Goal: Information Seeking & Learning: Learn about a topic

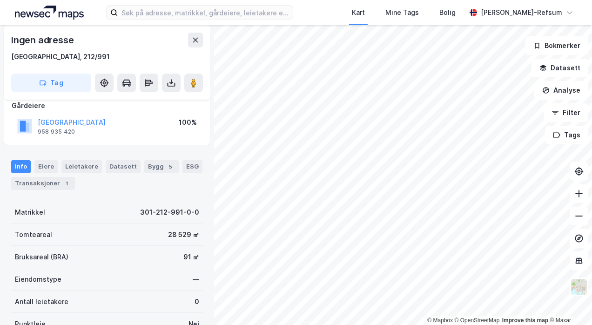
scroll to position [186, 0]
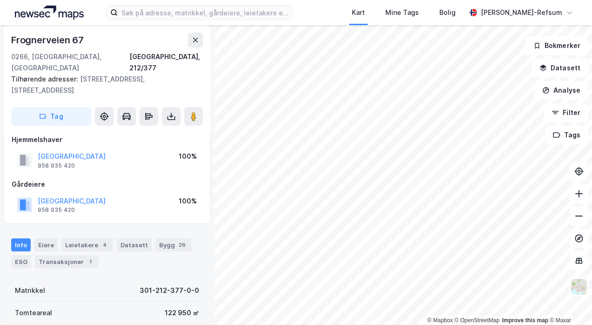
scroll to position [2, 0]
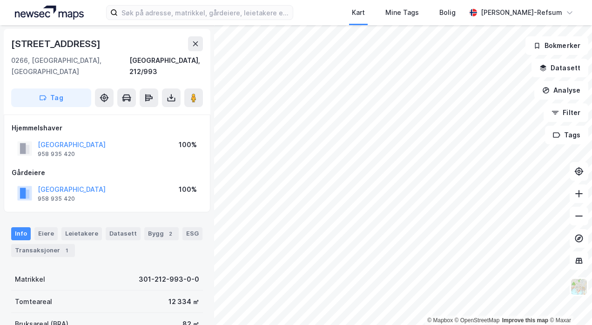
scroll to position [2, 0]
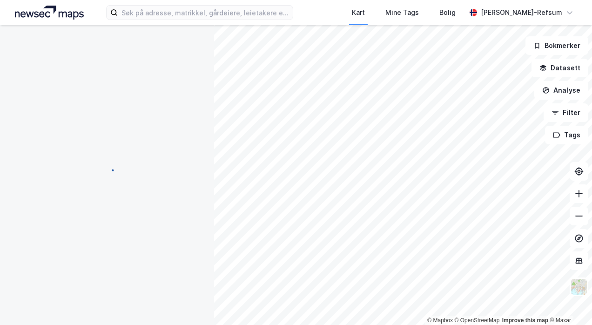
scroll to position [2, 0]
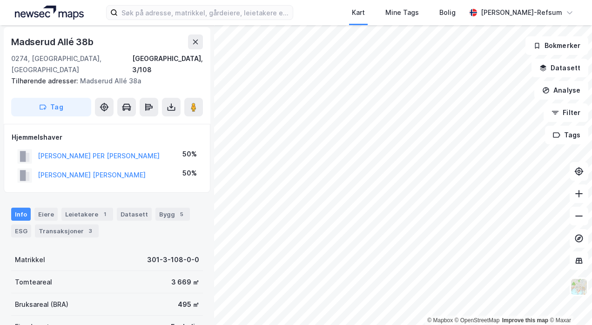
scroll to position [2, 0]
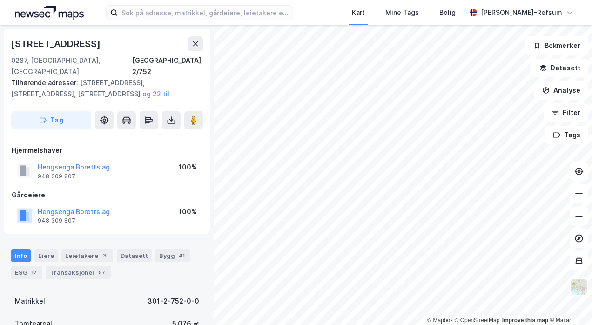
scroll to position [2, 0]
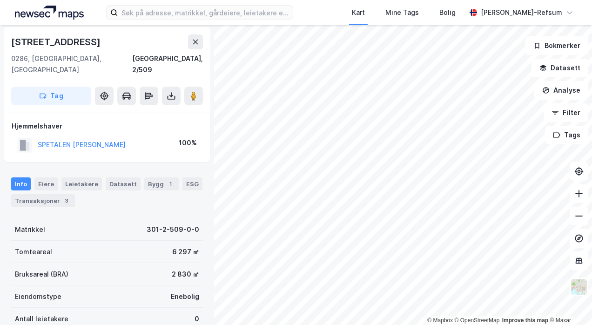
scroll to position [2, 0]
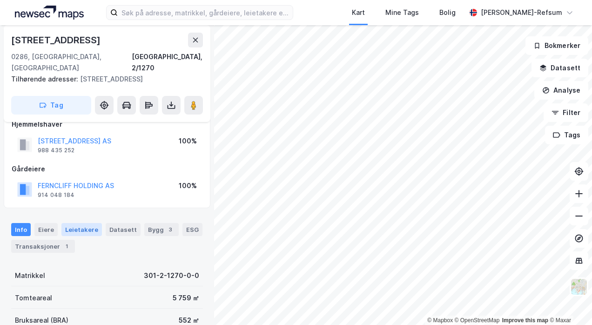
scroll to position [2, 0]
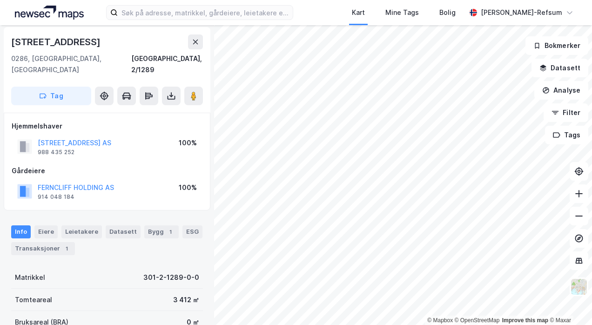
scroll to position [2, 0]
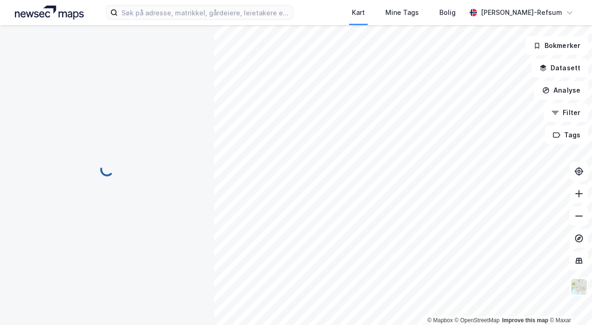
scroll to position [2, 0]
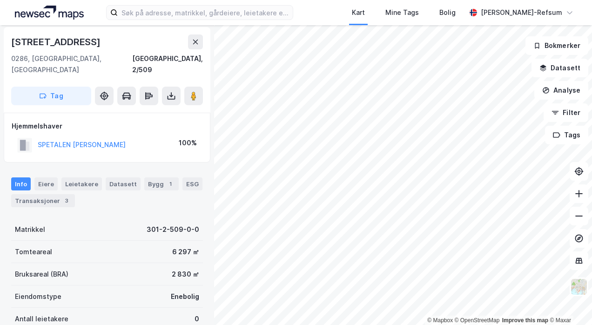
scroll to position [2, 0]
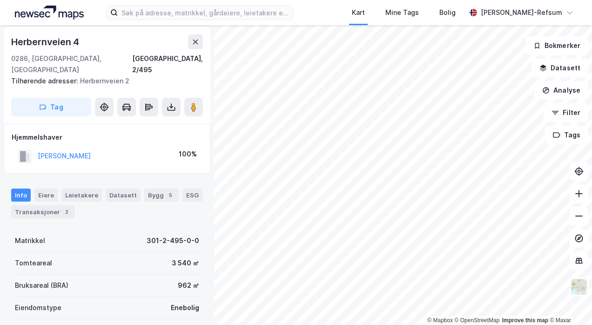
scroll to position [2, 0]
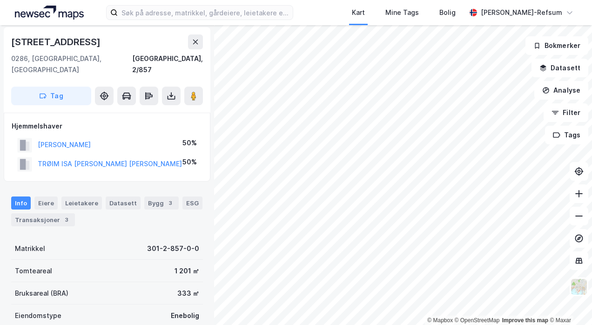
scroll to position [2, 0]
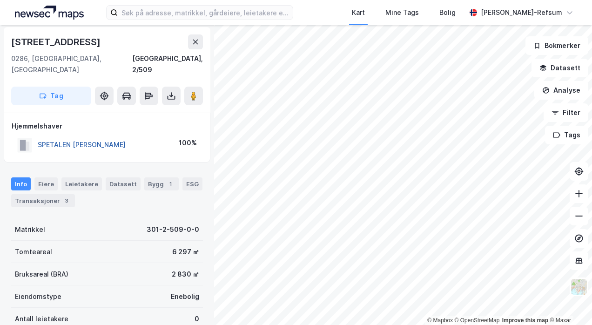
click at [0, 0] on button "SPETALEN [PERSON_NAME]" at bounding box center [0, 0] width 0 height 0
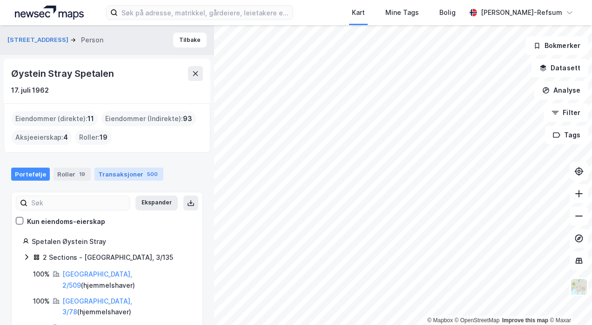
click at [119, 174] on div "Transaksjoner 500" at bounding box center [128, 173] width 69 height 13
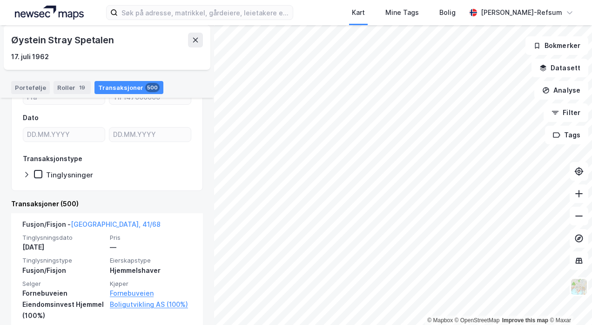
scroll to position [212, 0]
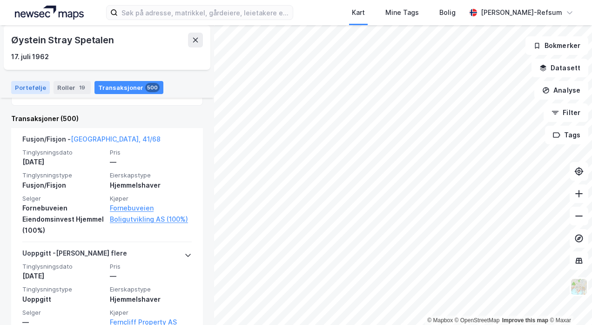
click at [31, 89] on div "Portefølje" at bounding box center [30, 87] width 39 height 13
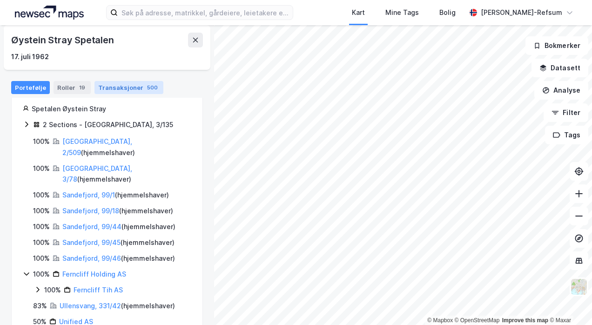
scroll to position [72, 0]
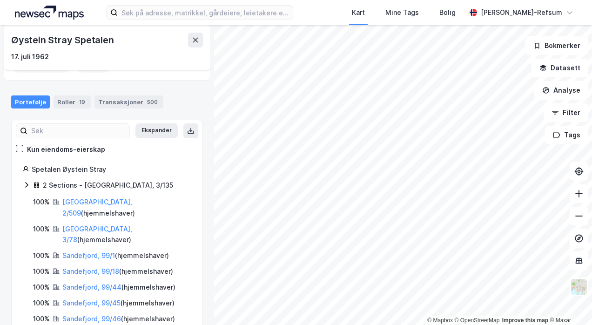
click at [62, 150] on div "Kun eiendoms-eierskap" at bounding box center [66, 149] width 78 height 11
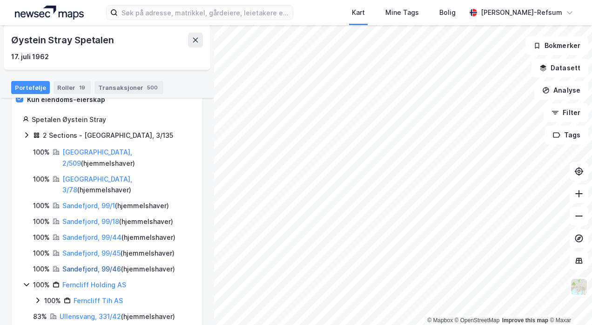
scroll to position [135, 0]
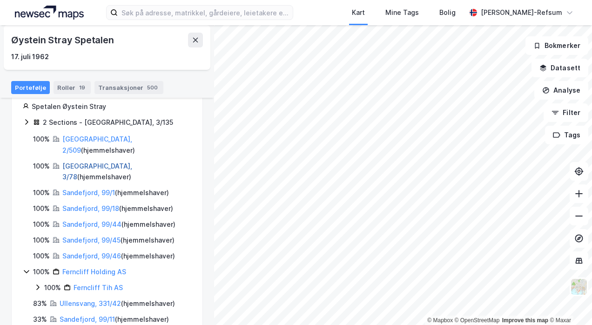
click at [83, 162] on link "[GEOGRAPHIC_DATA], 3/78" at bounding box center [97, 171] width 70 height 19
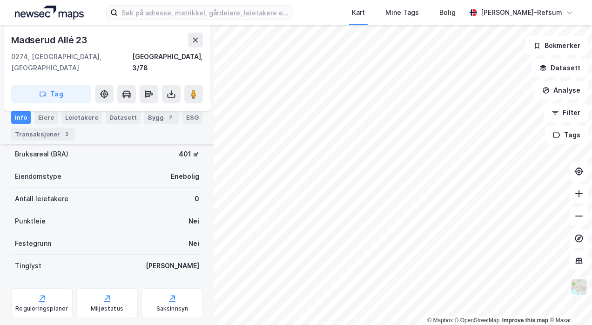
scroll to position [163, 0]
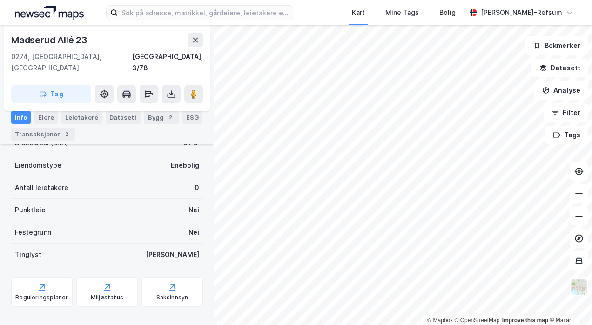
drag, startPoint x: 54, startPoint y: 133, endPoint x: 51, endPoint y: 146, distance: 13.9
click at [53, 133] on div "Transaksjoner 2" at bounding box center [43, 133] width 64 height 13
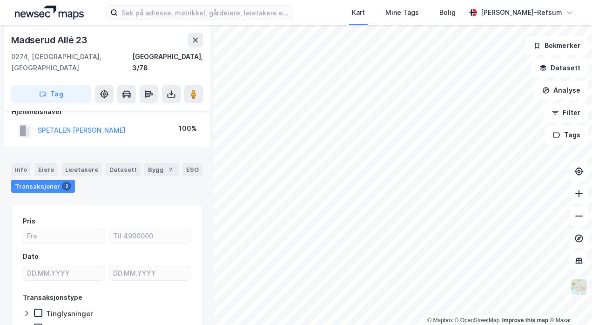
scroll to position [2, 0]
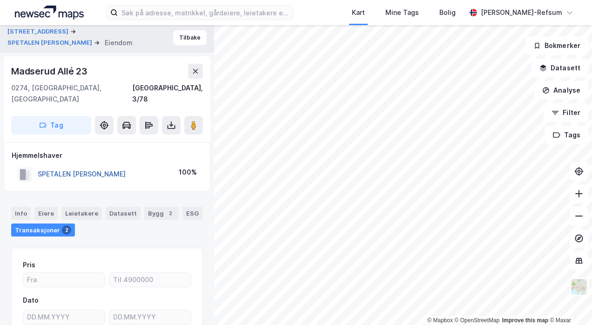
click at [0, 0] on button "SPETALEN [PERSON_NAME]" at bounding box center [0, 0] width 0 height 0
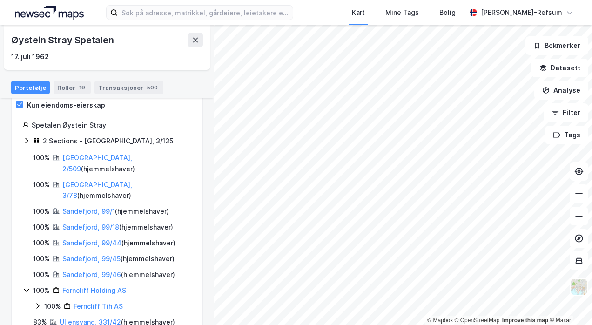
scroll to position [135, 0]
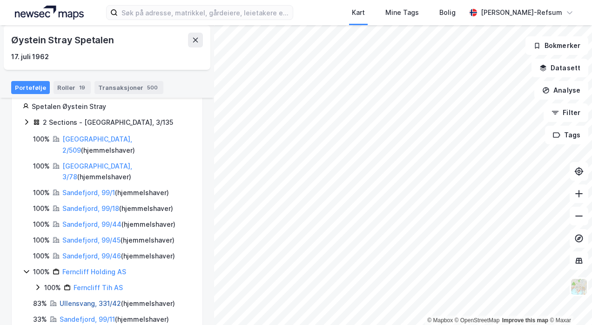
click at [84, 299] on link "Ullensvang, 331/42" at bounding box center [90, 303] width 61 height 8
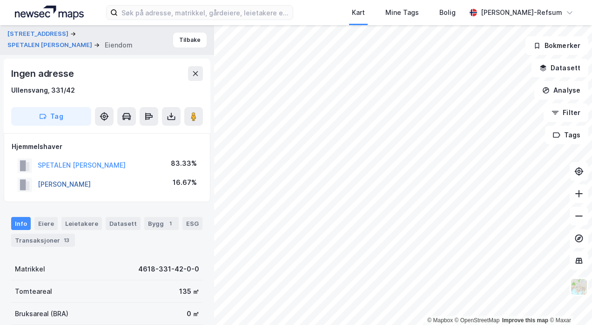
click at [0, 0] on button "[PERSON_NAME]" at bounding box center [0, 0] width 0 height 0
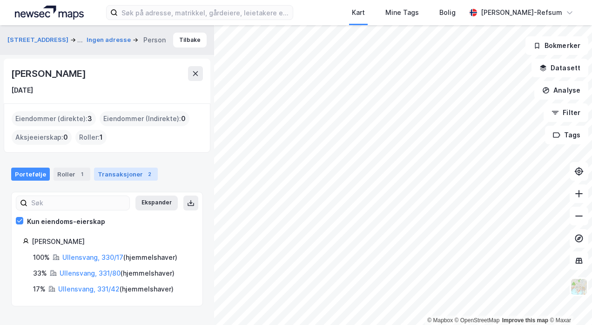
click at [99, 174] on div "Transaksjoner 2" at bounding box center [126, 173] width 64 height 13
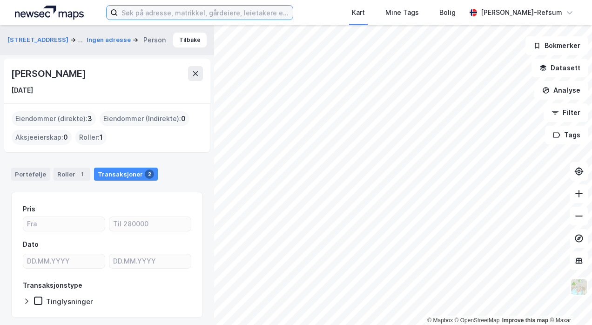
click at [188, 12] on input at bounding box center [205, 13] width 175 height 14
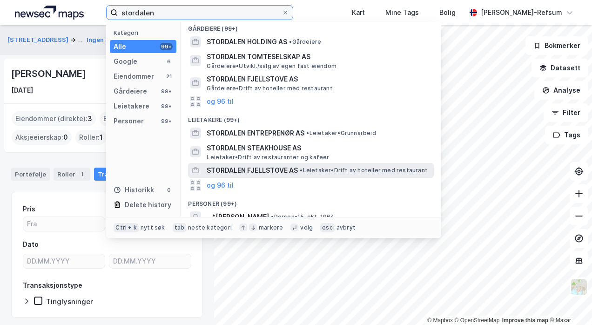
scroll to position [231, 0]
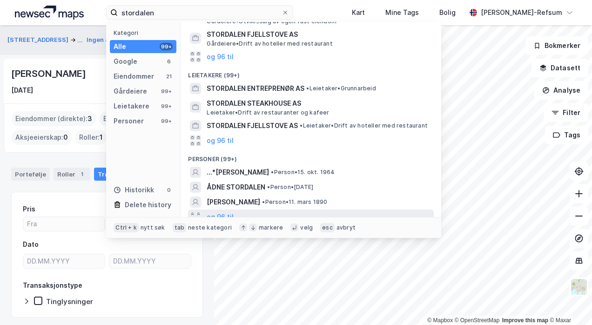
click at [237, 209] on div "og 96 til" at bounding box center [311, 216] width 246 height 15
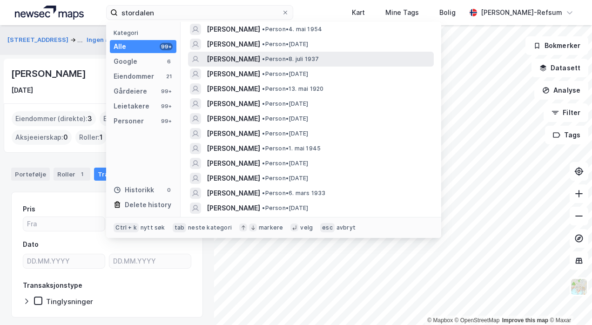
scroll to position [463, 0]
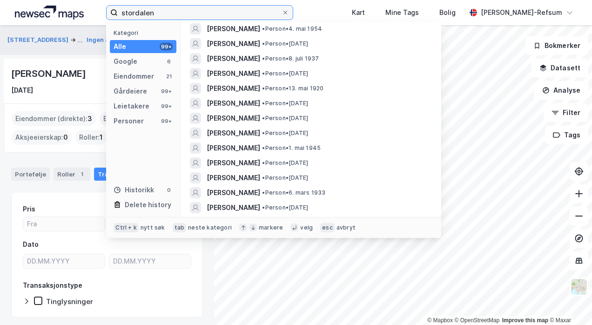
click at [140, 10] on input "stordalen" at bounding box center [200, 13] width 164 height 14
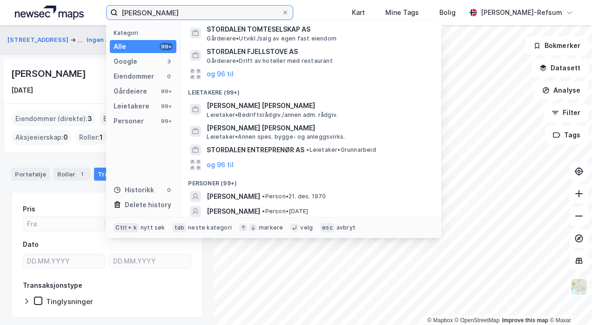
scroll to position [140, 0]
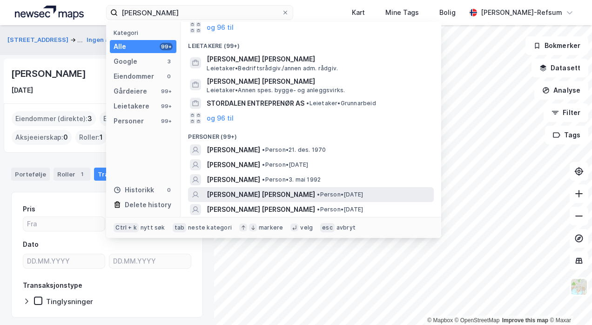
click at [300, 188] on div "[PERSON_NAME] [PERSON_NAME] • Person • [DATE]" at bounding box center [311, 194] width 246 height 15
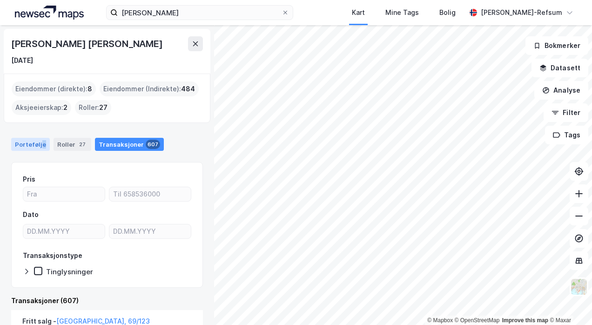
click at [41, 141] on div "Portefølje" at bounding box center [30, 144] width 39 height 13
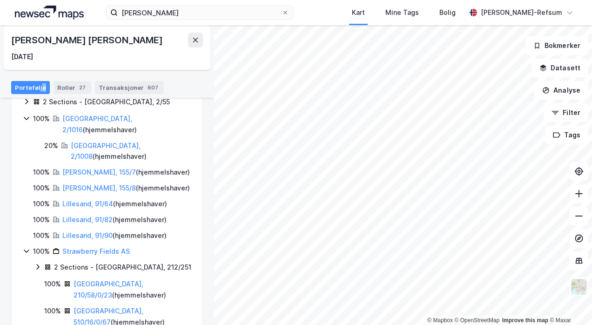
scroll to position [140, 0]
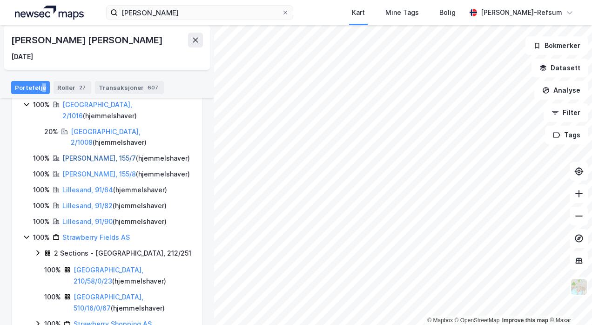
click at [76, 154] on link "[PERSON_NAME], 155/7" at bounding box center [99, 158] width 74 height 8
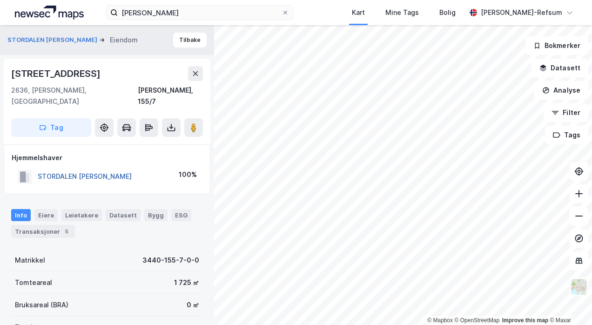
click at [0, 0] on button "STORDALEN [PERSON_NAME]" at bounding box center [0, 0] width 0 height 0
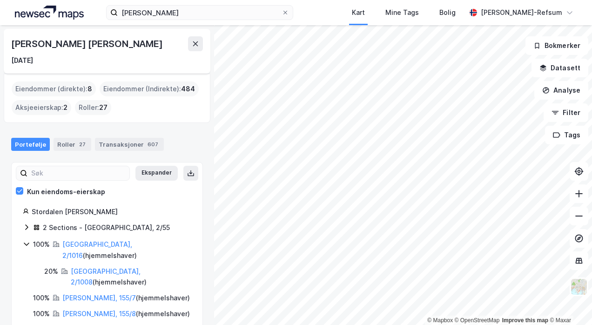
scroll to position [47, 0]
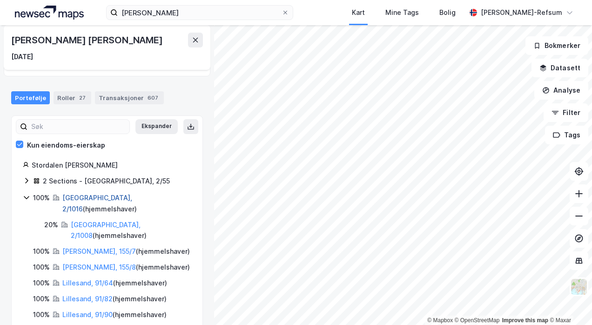
click at [87, 197] on link "[GEOGRAPHIC_DATA], 2/1016" at bounding box center [97, 203] width 70 height 19
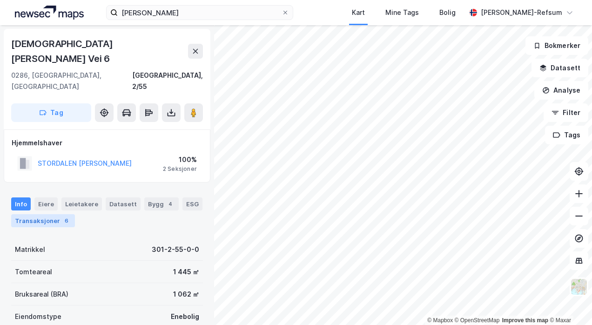
click at [44, 214] on div "Transaksjoner 6" at bounding box center [43, 220] width 64 height 13
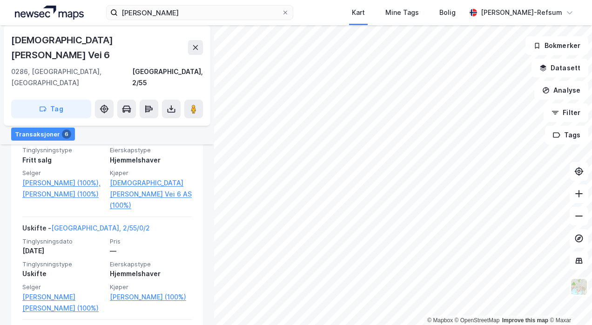
scroll to position [294, 0]
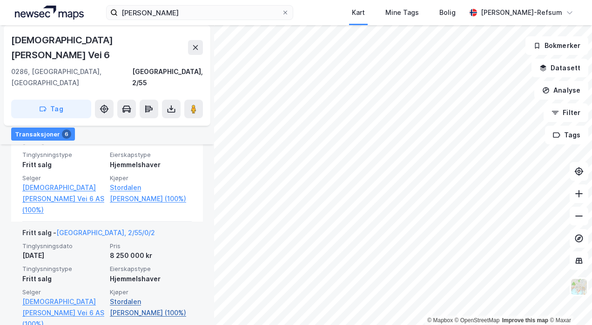
click at [127, 296] on link "Stordalen [PERSON_NAME] (100%)" at bounding box center [151, 307] width 82 height 22
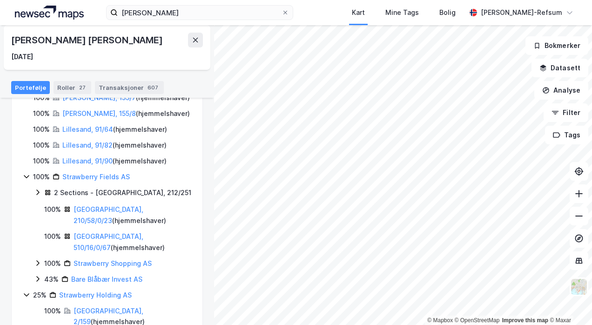
scroll to position [201, 0]
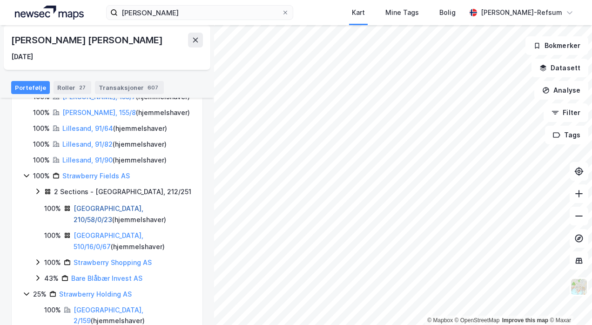
click at [105, 204] on link "[GEOGRAPHIC_DATA], 210/58/0/23" at bounding box center [109, 213] width 70 height 19
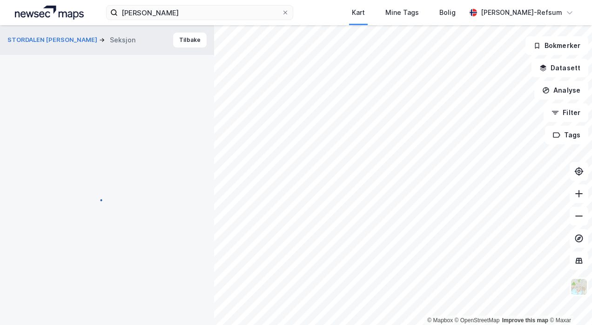
scroll to position [294, 0]
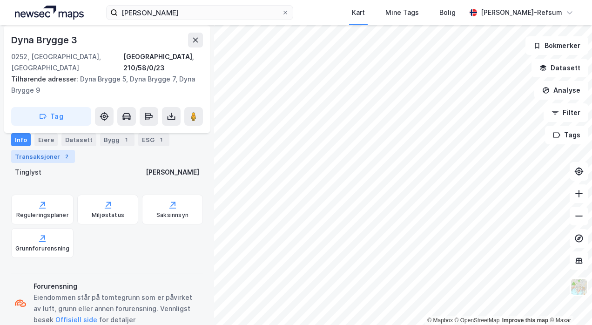
click at [62, 152] on div "2" at bounding box center [66, 156] width 9 height 9
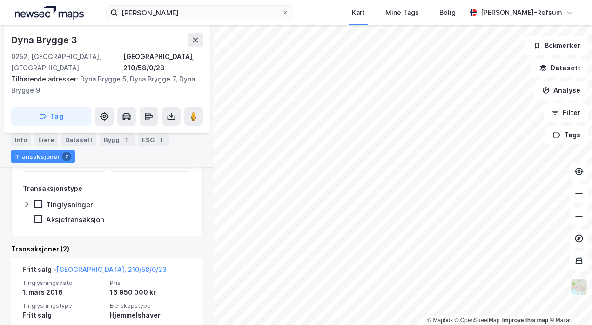
scroll to position [397, 0]
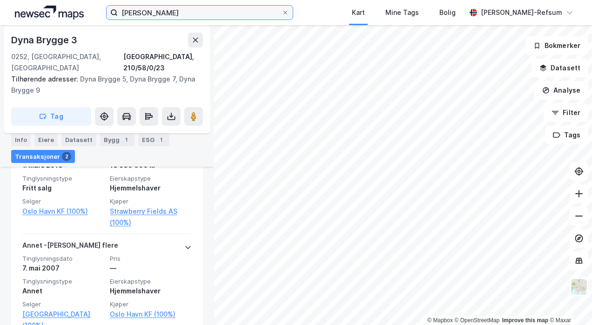
click at [176, 16] on input "[PERSON_NAME]" at bounding box center [200, 13] width 164 height 14
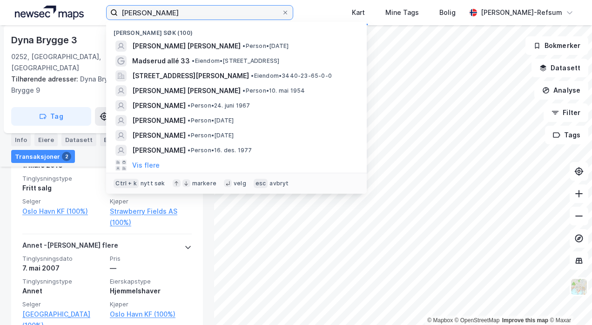
click at [176, 16] on input "[PERSON_NAME]" at bounding box center [200, 13] width 164 height 14
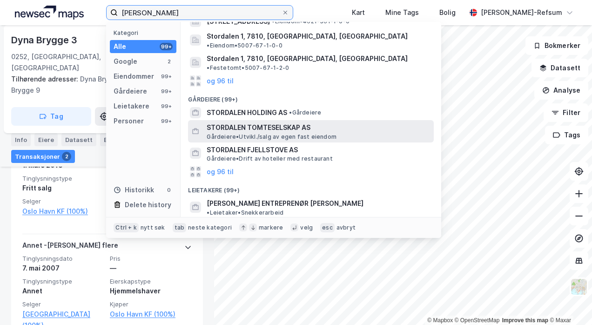
scroll to position [186, 0]
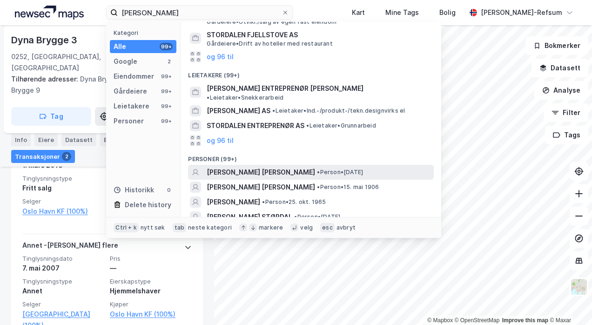
click at [317, 168] on span "• Person • [DATE]" at bounding box center [340, 171] width 46 height 7
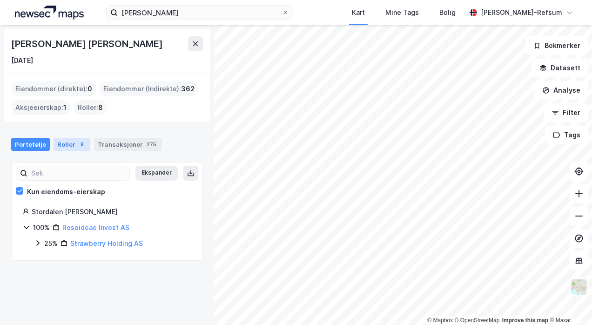
click at [78, 145] on div "8" at bounding box center [81, 144] width 9 height 9
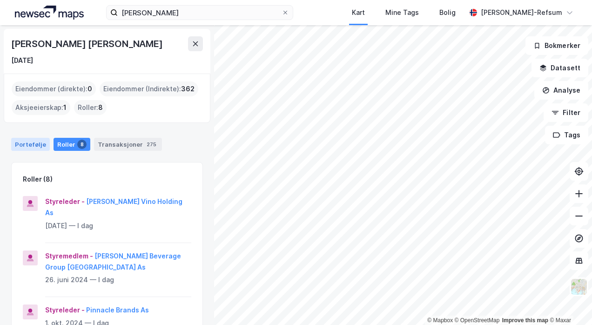
click at [37, 150] on div "Portefølje" at bounding box center [30, 144] width 39 height 13
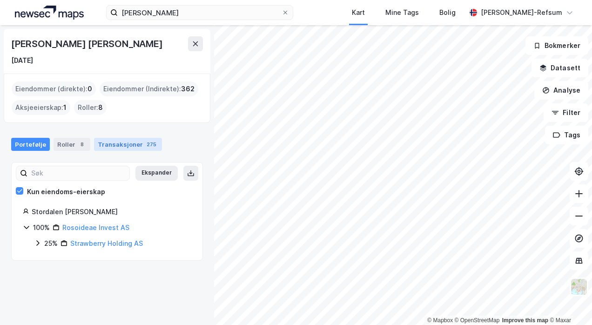
click at [103, 145] on div "Transaksjoner 275" at bounding box center [128, 144] width 68 height 13
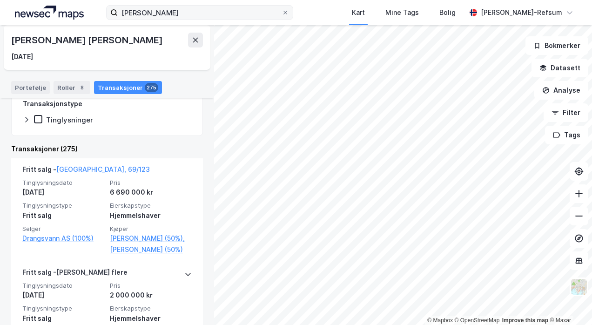
scroll to position [140, 0]
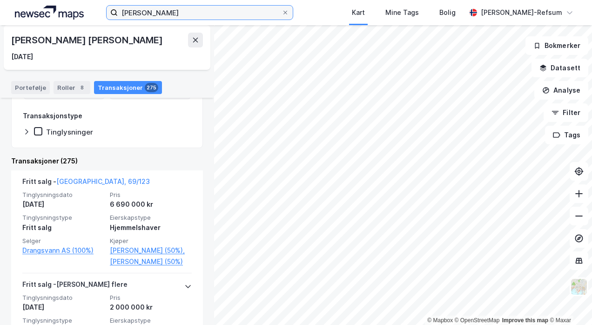
click at [165, 16] on input "[PERSON_NAME]" at bounding box center [200, 13] width 164 height 14
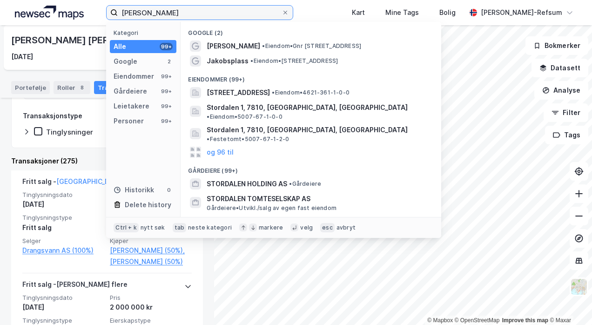
click at [165, 16] on input "[PERSON_NAME]" at bounding box center [200, 13] width 164 height 14
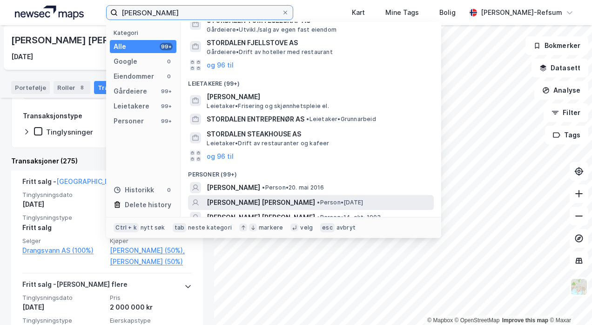
scroll to position [93, 0]
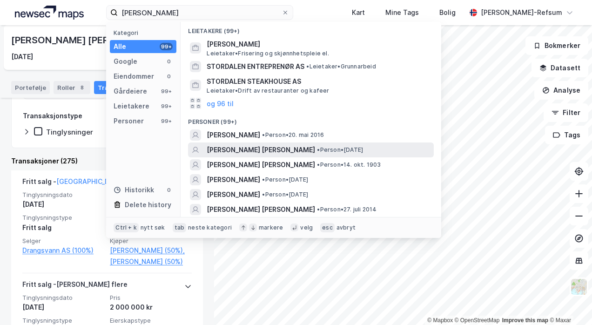
click at [317, 150] on span "• Person • [DATE]" at bounding box center [340, 149] width 46 height 7
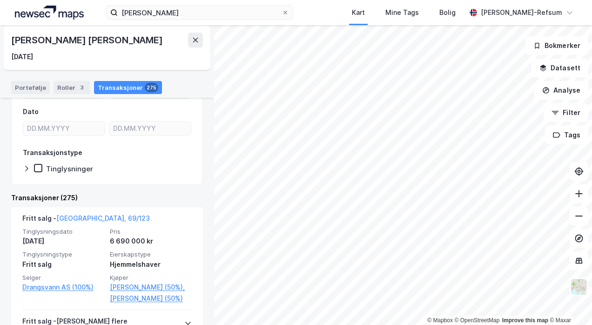
scroll to position [186, 0]
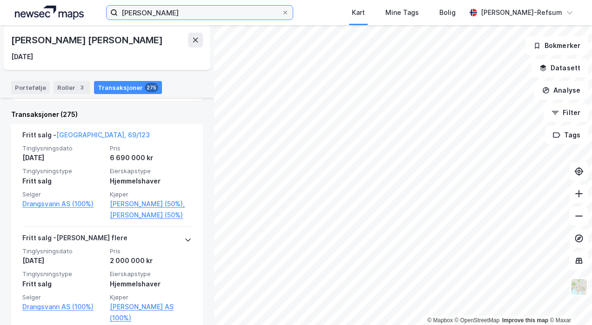
click at [130, 7] on input "[PERSON_NAME]" at bounding box center [200, 13] width 164 height 14
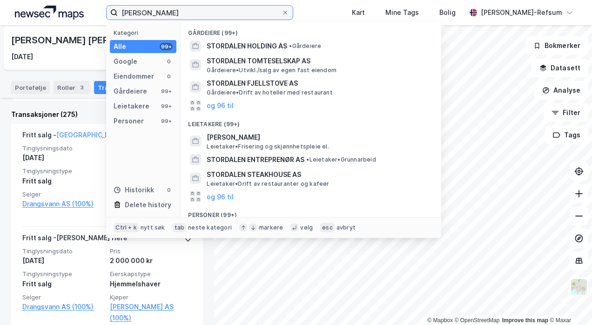
click at [130, 7] on input "[PERSON_NAME]" at bounding box center [200, 13] width 164 height 14
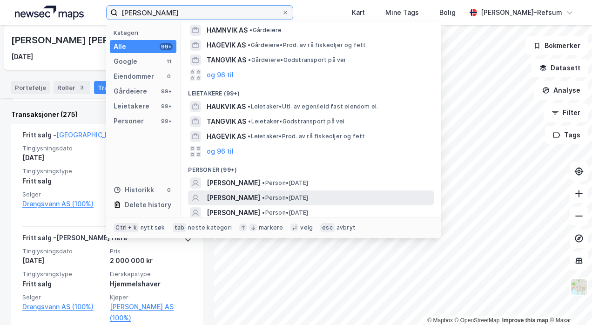
scroll to position [140, 0]
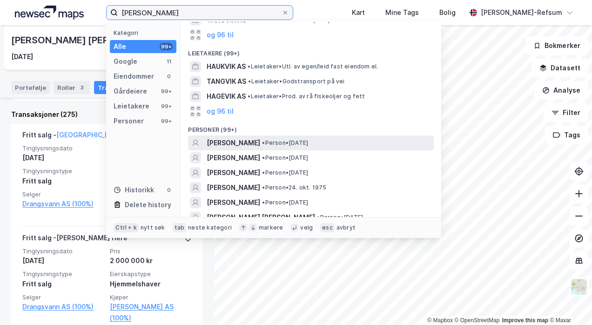
type input "[PERSON_NAME]"
click at [263, 140] on span "• Person • [DATE]" at bounding box center [285, 142] width 46 height 7
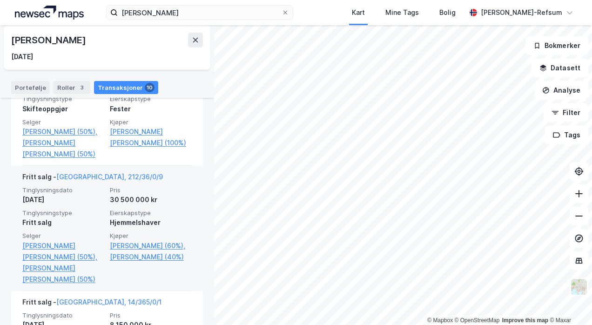
scroll to position [372, 0]
click at [135, 251] on link "[PERSON_NAME] (60%)," at bounding box center [151, 245] width 82 height 11
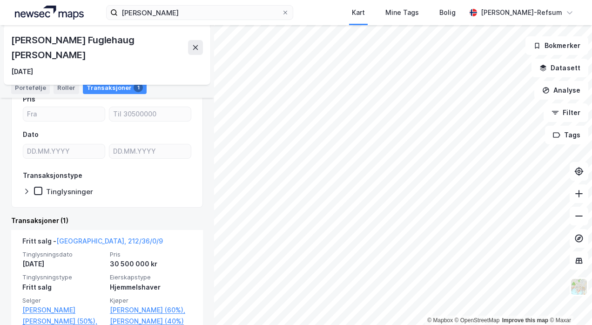
scroll to position [127, 0]
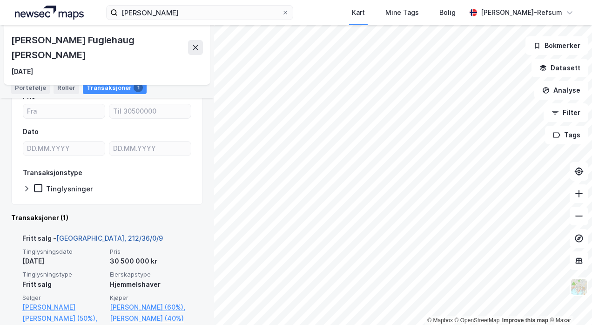
click at [91, 234] on link "[GEOGRAPHIC_DATA], 212/36/0/9" at bounding box center [109, 238] width 107 height 8
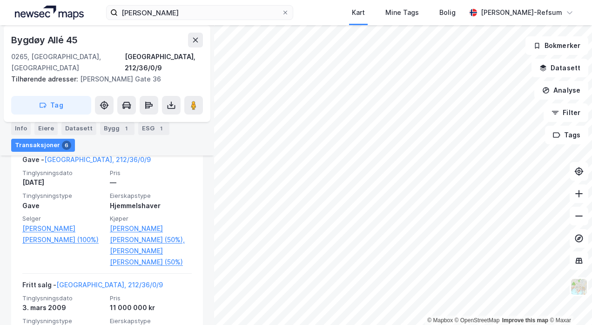
scroll to position [279, 0]
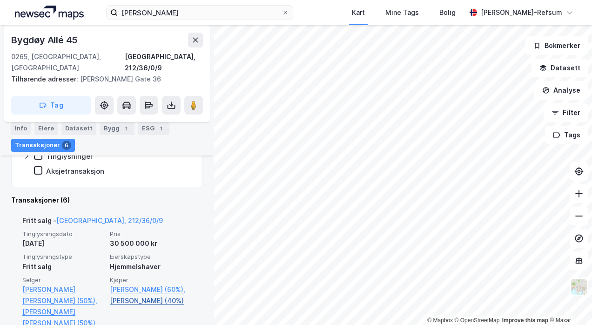
click at [128, 295] on link "[PERSON_NAME] (40%)" at bounding box center [151, 300] width 82 height 11
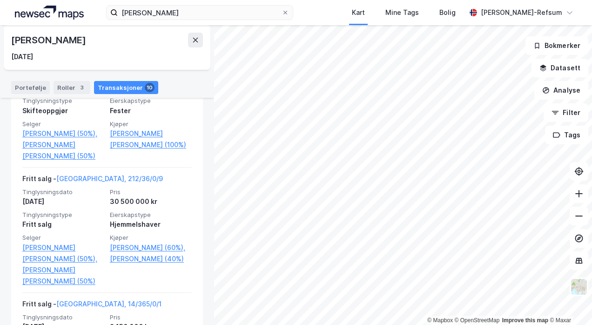
scroll to position [372, 0]
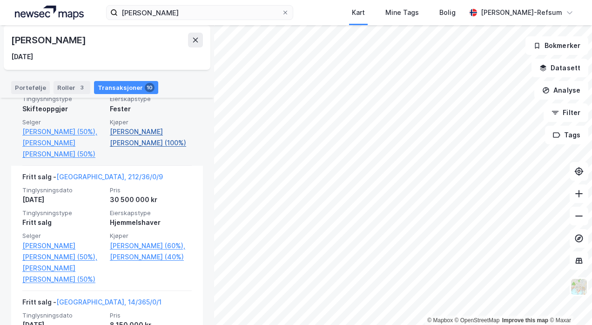
click at [159, 140] on link "[PERSON_NAME] [PERSON_NAME] (100%)" at bounding box center [151, 137] width 82 height 22
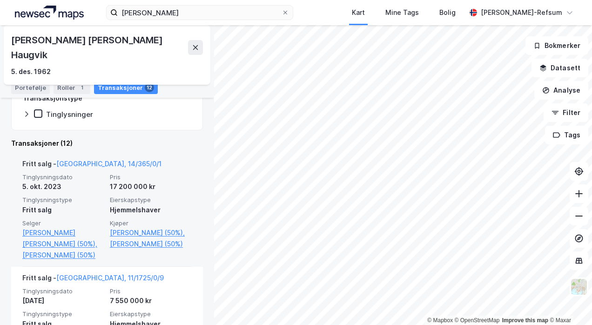
scroll to position [279, 0]
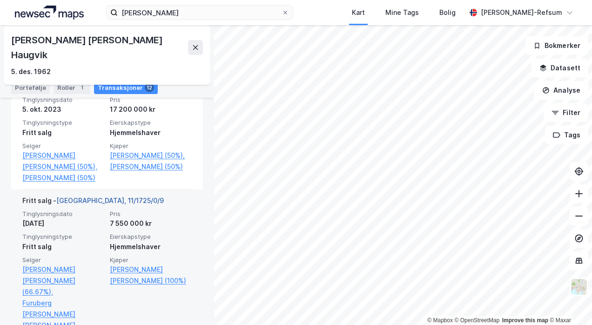
click at [96, 196] on link "[GEOGRAPHIC_DATA], 11/1725/0/9" at bounding box center [109, 200] width 107 height 8
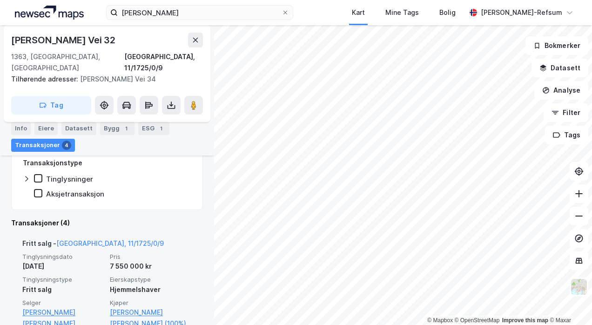
scroll to position [330, 0]
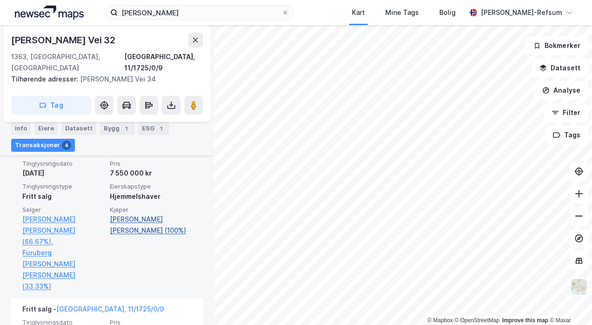
click at [126, 214] on link "[PERSON_NAME] [PERSON_NAME] (100%)" at bounding box center [151, 225] width 82 height 22
